Goal: Task Accomplishment & Management: Manage account settings

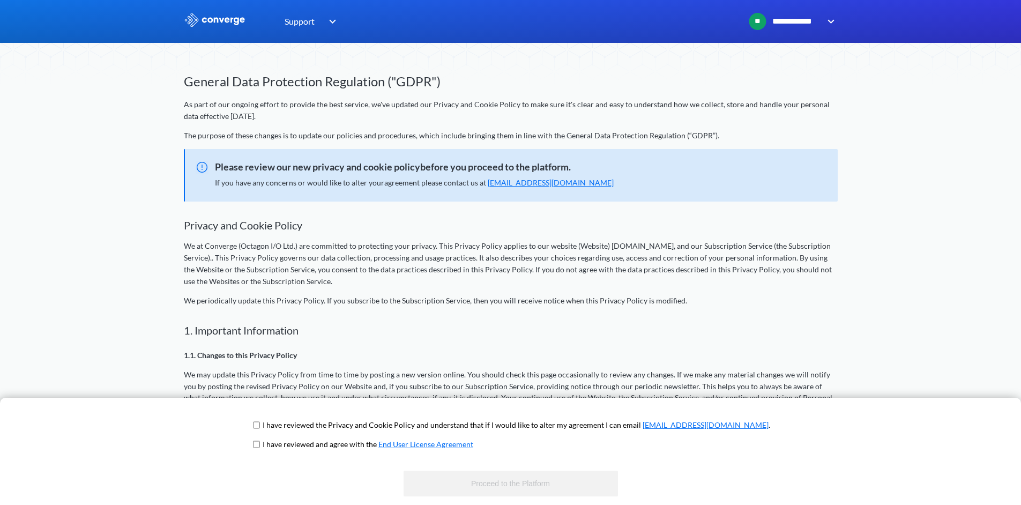
click at [260, 429] on input "checkbox" at bounding box center [256, 425] width 7 height 9
checkbox input "true"
drag, startPoint x: 293, startPoint y: 446, endPoint x: 309, endPoint y: 452, distance: 17.1
click at [260, 446] on input "checkbox" at bounding box center [256, 444] width 7 height 9
checkbox input "true"
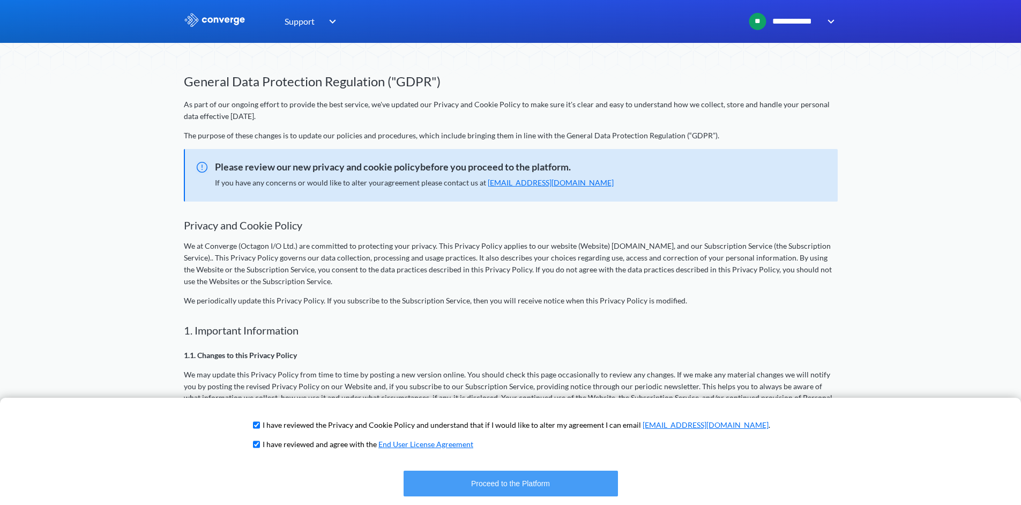
click at [529, 479] on button "Proceed to the Platform" at bounding box center [511, 484] width 214 height 26
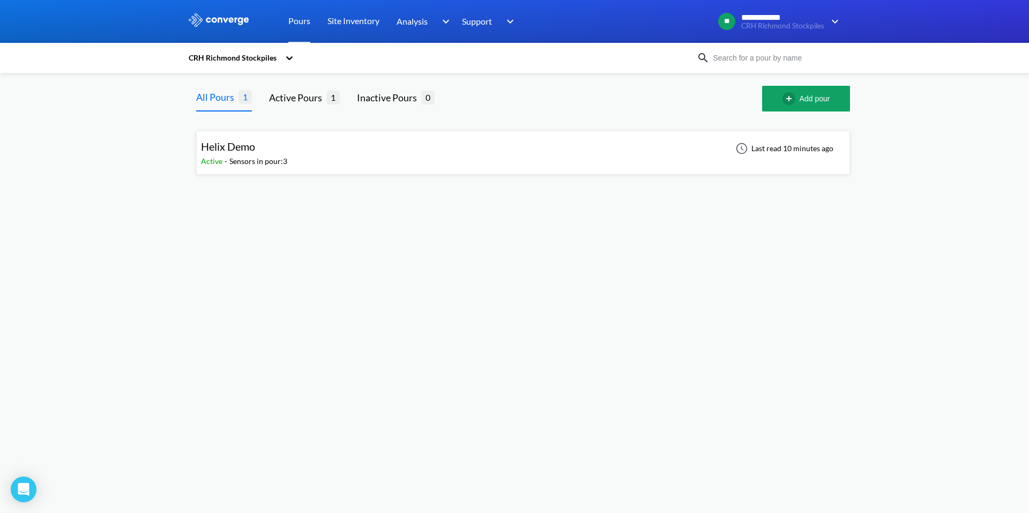
click at [240, 155] on div "Sensors in pour: 3" at bounding box center [258, 161] width 58 height 12
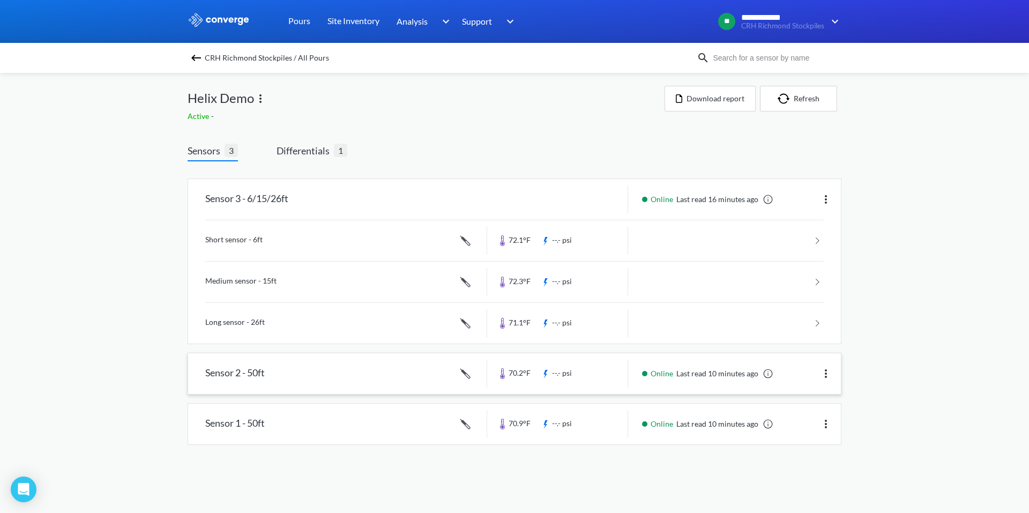
click at [267, 373] on link at bounding box center [514, 373] width 653 height 41
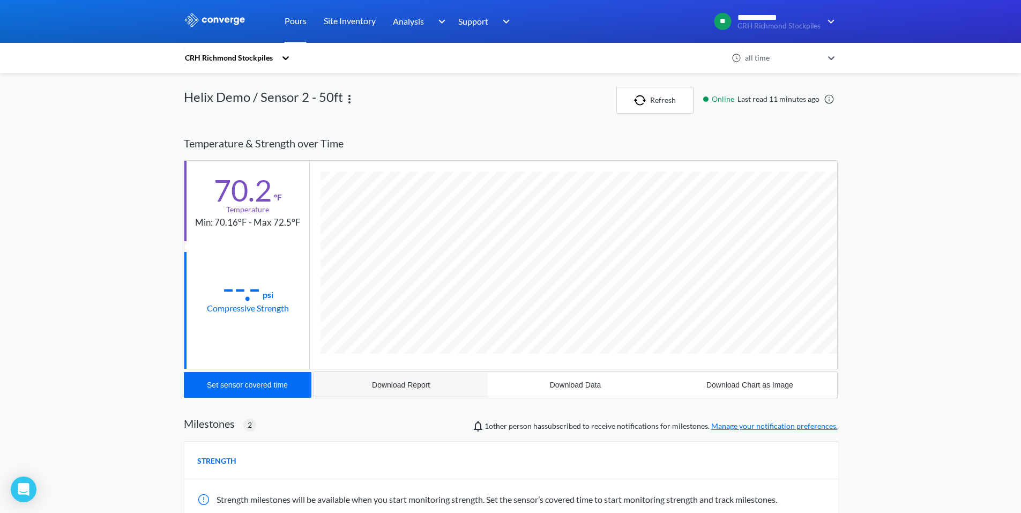
scroll to position [665, 654]
click at [650, 97] on img "button" at bounding box center [642, 100] width 16 height 11
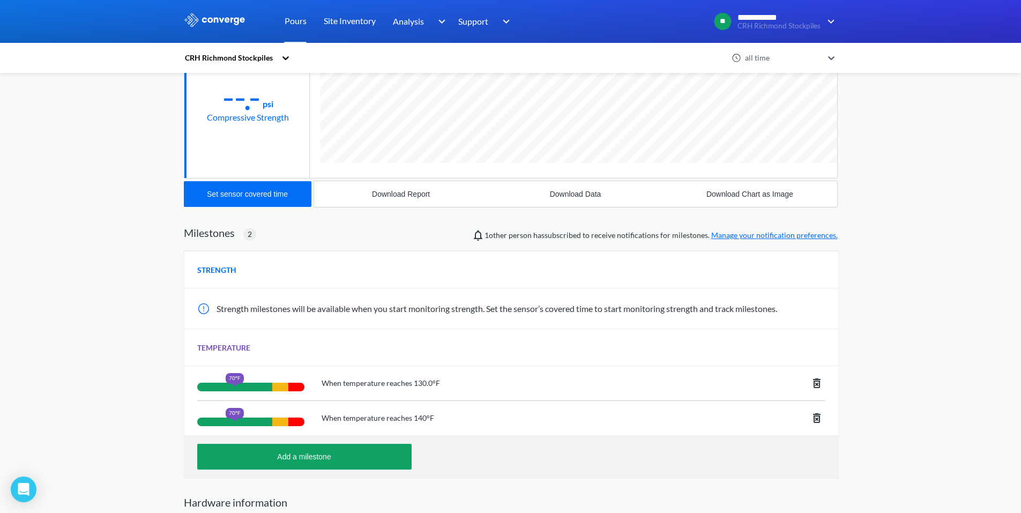
scroll to position [0, 0]
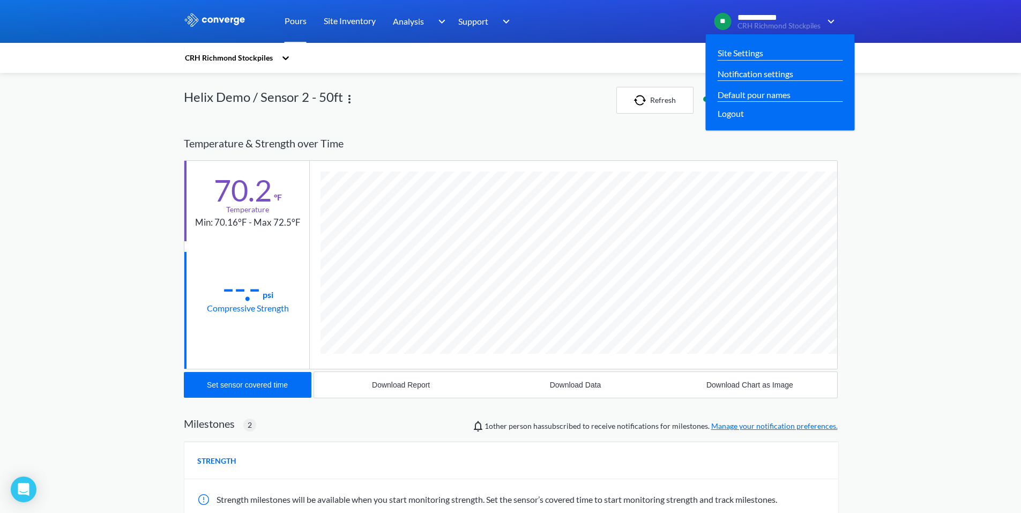
click at [831, 20] on img at bounding box center [829, 21] width 17 height 13
click at [751, 77] on link "Notification settings" at bounding box center [756, 73] width 76 height 13
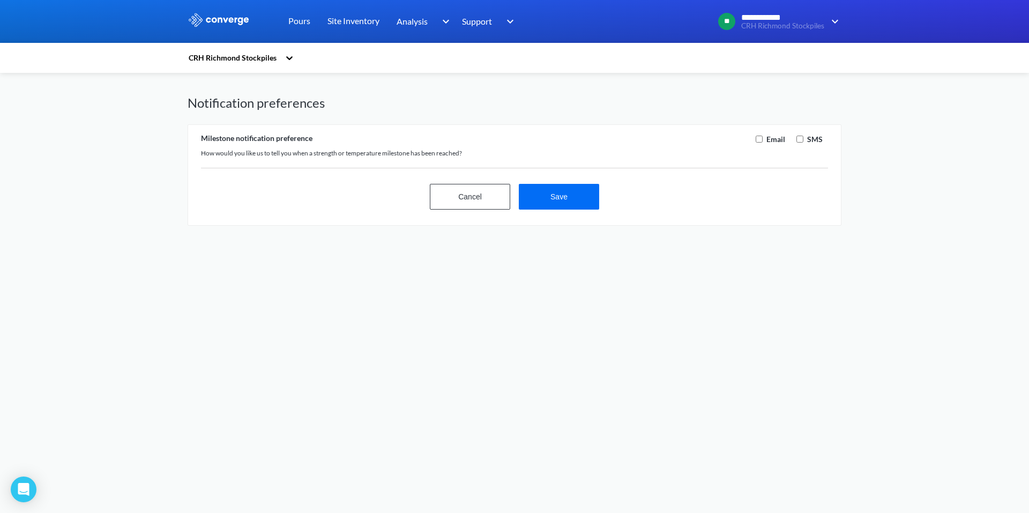
click at [758, 143] on input "checkbox" at bounding box center [759, 139] width 7 height 7
checkbox input "true"
click at [555, 199] on button "Save" at bounding box center [559, 197] width 80 height 26
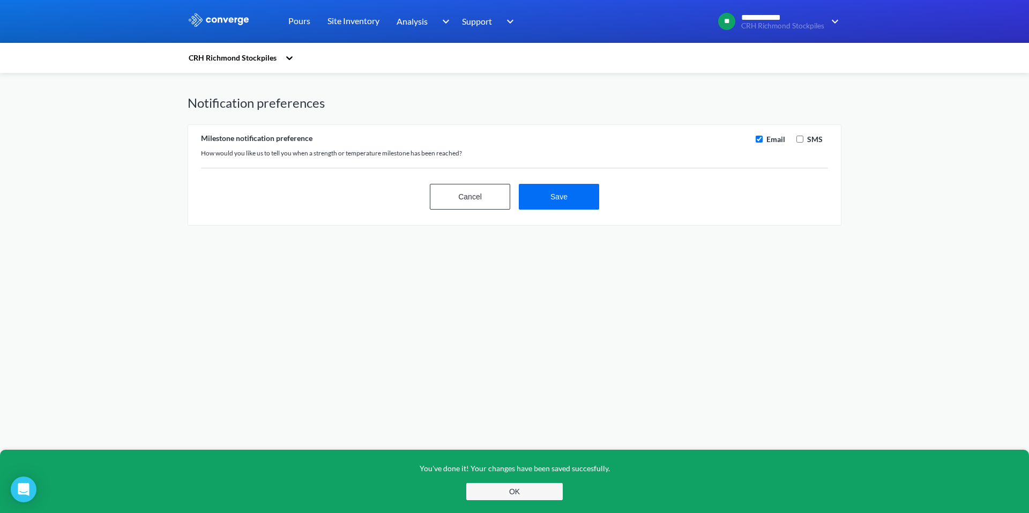
click at [529, 494] on button "OK" at bounding box center [514, 491] width 96 height 17
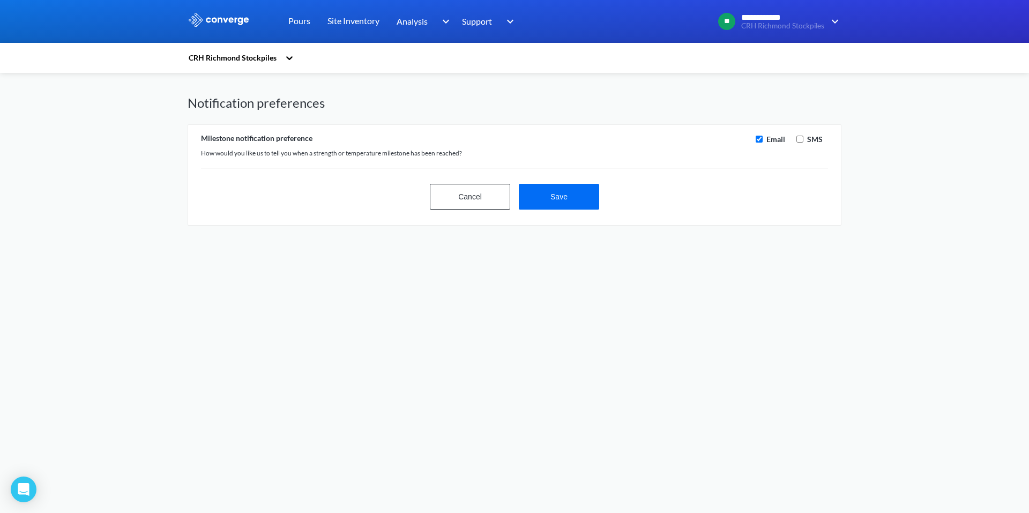
click at [98, 191] on div "**********" at bounding box center [514, 113] width 1029 height 226
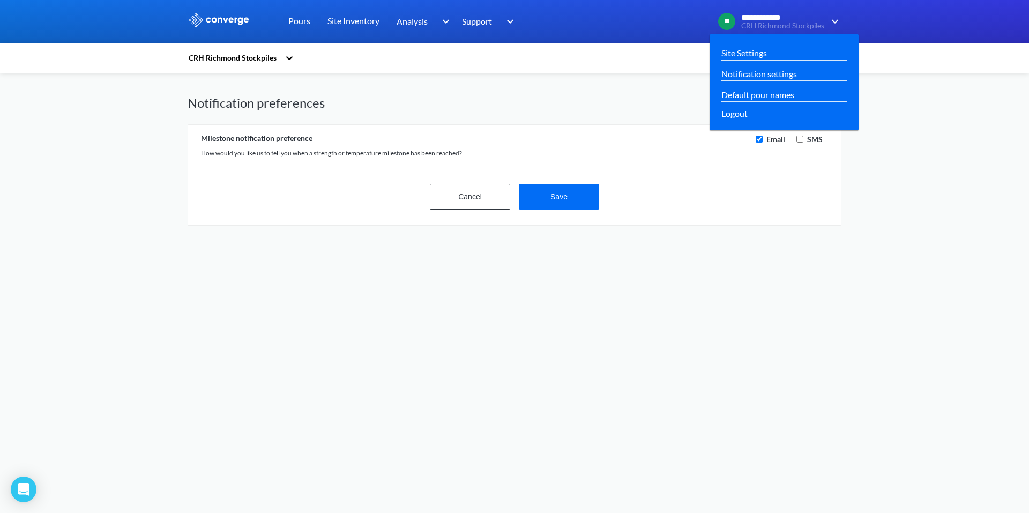
click at [775, 26] on span "CRH Richmond Stockpiles" at bounding box center [782, 26] width 83 height 8
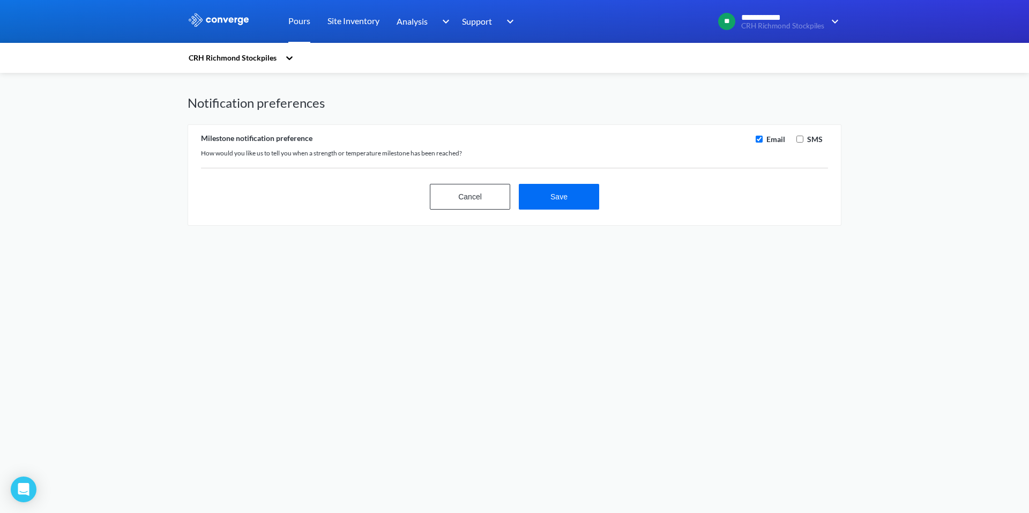
click at [308, 21] on link "Pours" at bounding box center [299, 21] width 22 height 43
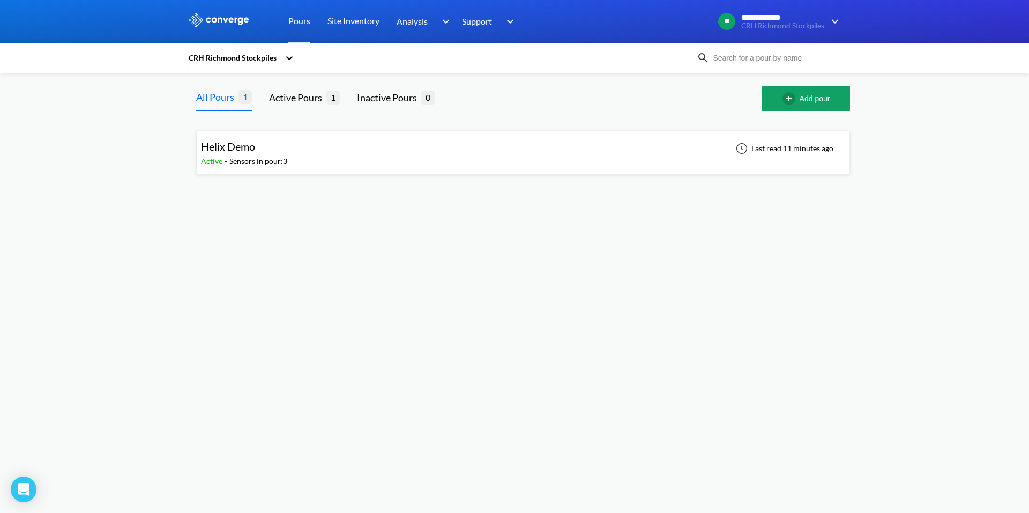
click at [378, 160] on div "Helix Demo Active - Sensors in pour: 3 Last read 11 minutes ago" at bounding box center [523, 153] width 644 height 34
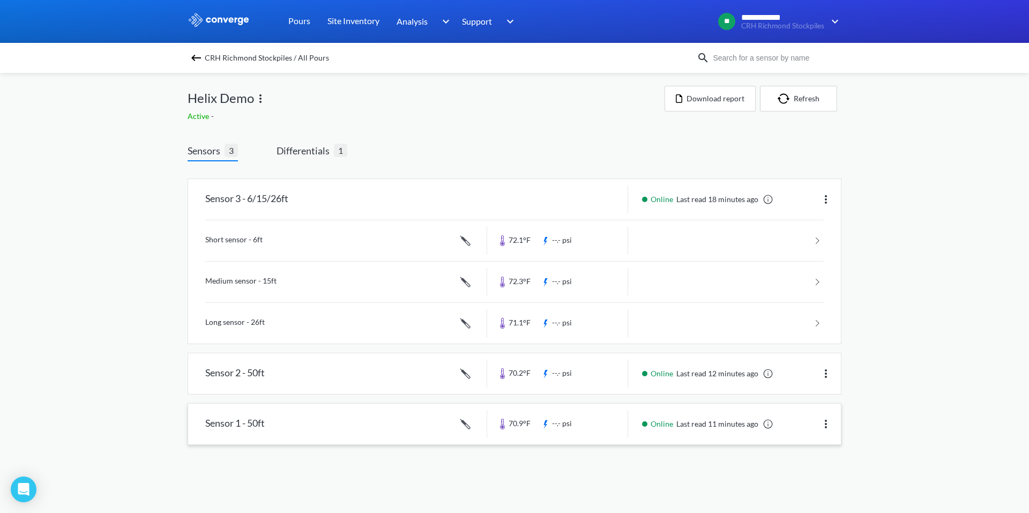
click at [261, 416] on link at bounding box center [514, 424] width 653 height 41
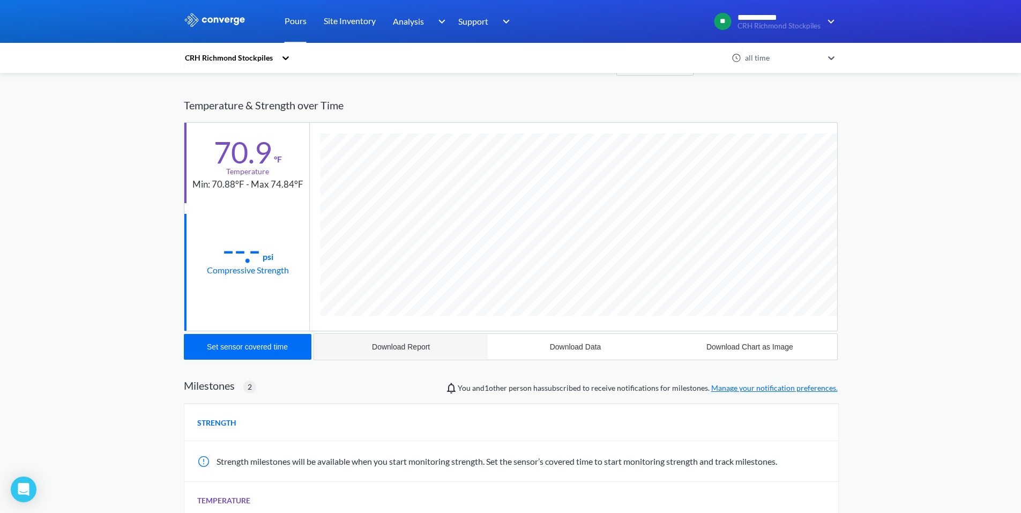
scroll to position [33, 0]
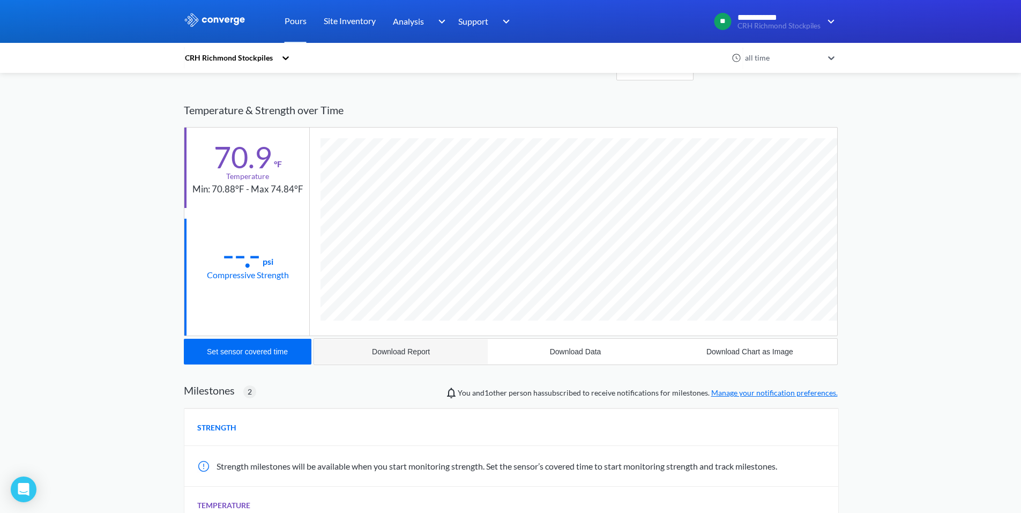
click at [423, 349] on div "Download Report" at bounding box center [401, 351] width 58 height 9
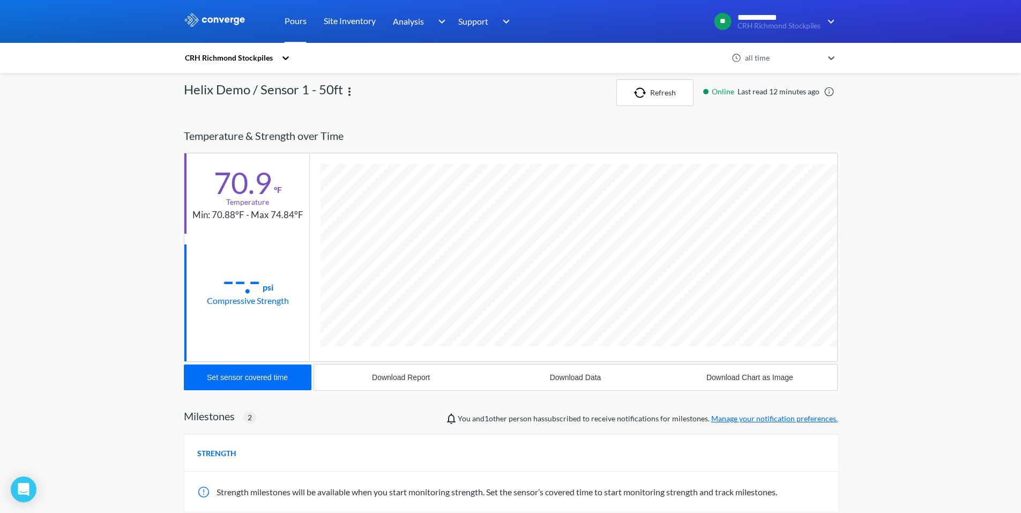
scroll to position [0, 0]
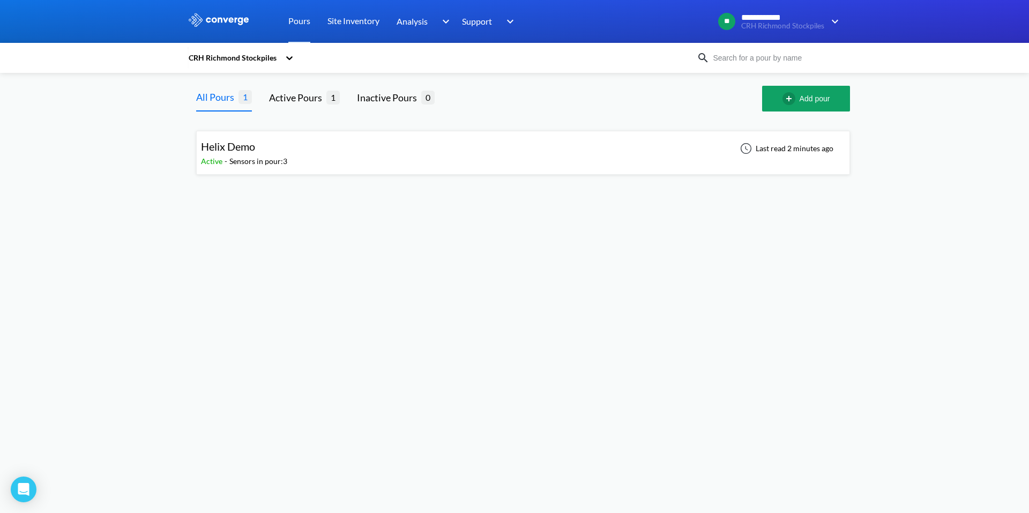
click at [889, 84] on div "**********" at bounding box center [514, 91] width 1029 height 183
